Goal: Information Seeking & Learning: Learn about a topic

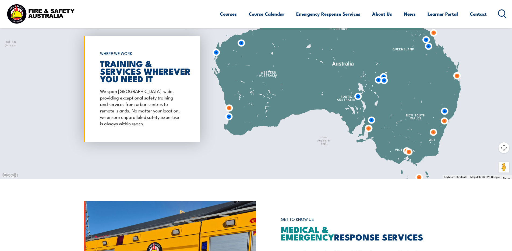
scroll to position [511, 0]
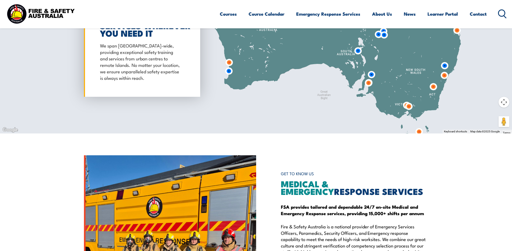
click at [230, 72] on img at bounding box center [229, 71] width 10 height 10
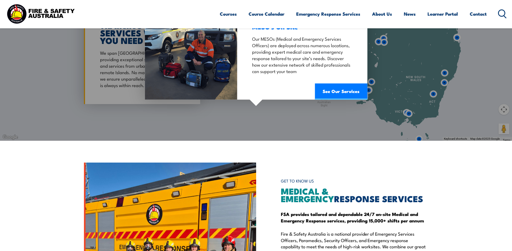
scroll to position [457, 0]
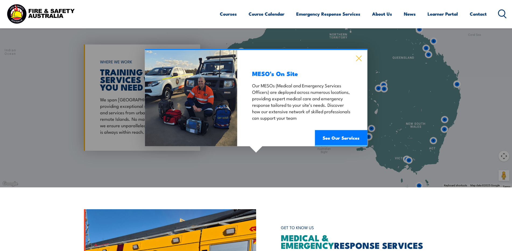
click at [359, 58] on icon at bounding box center [359, 58] width 6 height 6
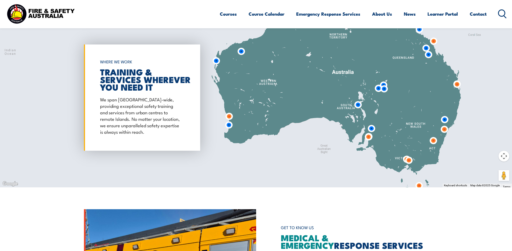
click at [231, 117] on img at bounding box center [229, 116] width 10 height 10
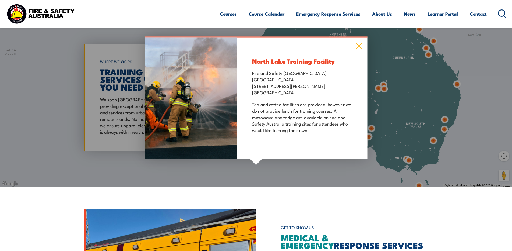
click at [359, 44] on icon at bounding box center [359, 46] width 6 height 6
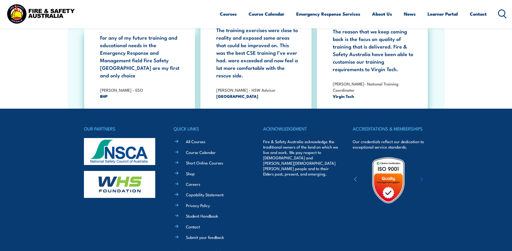
scroll to position [995, 0]
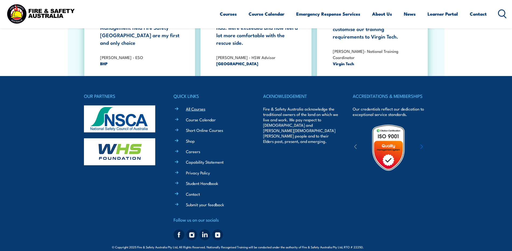
click at [195, 106] on link "All Courses" at bounding box center [195, 109] width 19 height 6
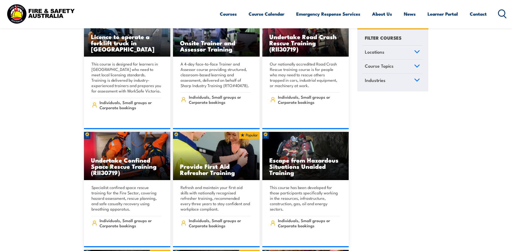
scroll to position [54, 0]
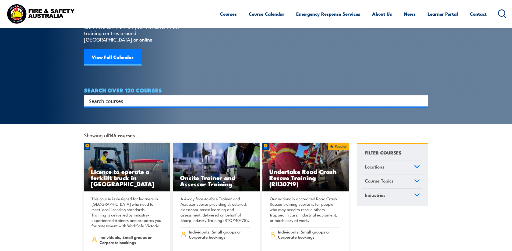
click at [207, 97] on input "Search input" at bounding box center [253, 101] width 328 height 8
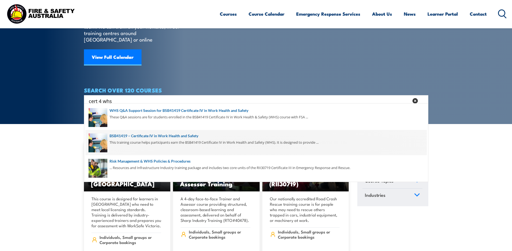
type input "cert 4 whs"
click at [214, 142] on span at bounding box center [256, 142] width 341 height 25
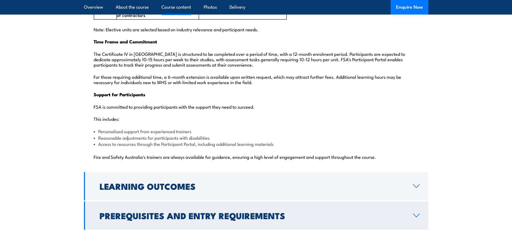
scroll to position [1345, 0]
